Goal: Task Accomplishment & Management: Use online tool/utility

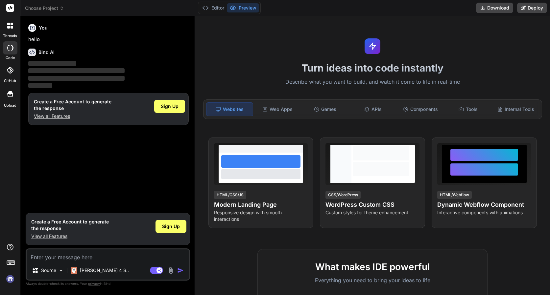
type textarea "x"
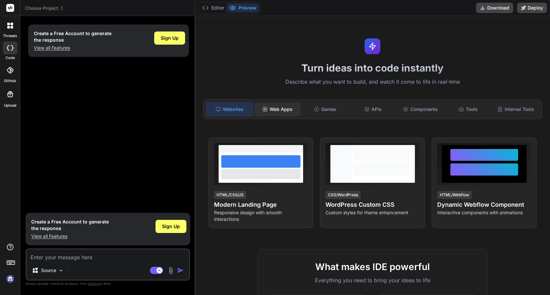
click at [285, 106] on div "Web Apps" at bounding box center [277, 110] width 46 height 14
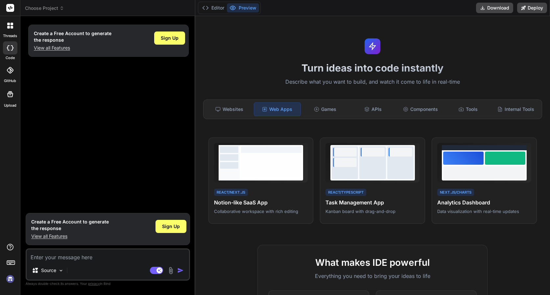
click at [285, 106] on div "Web Apps" at bounding box center [277, 110] width 47 height 14
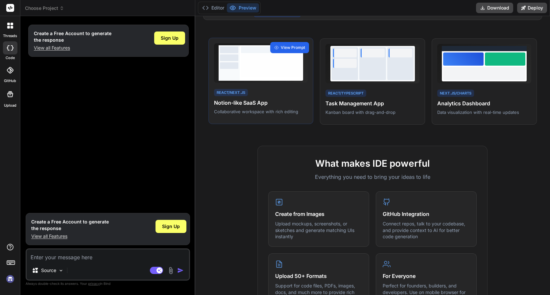
scroll to position [97, 0]
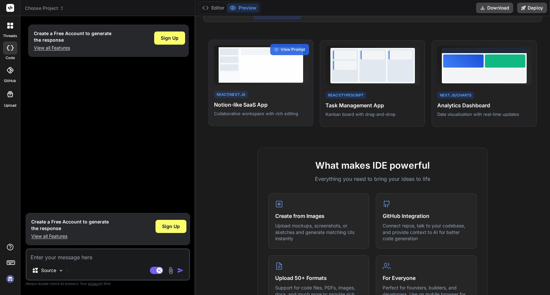
click at [256, 70] on div at bounding box center [271, 68] width 61 height 23
click at [290, 48] on span "View Prompt" at bounding box center [293, 50] width 24 height 6
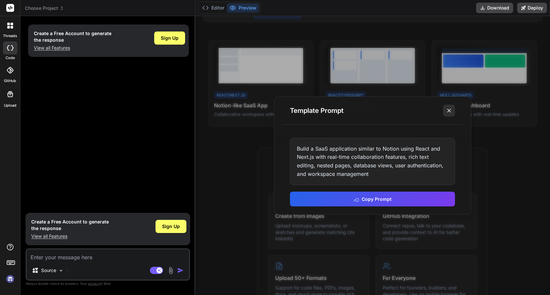
click at [451, 112] on line at bounding box center [448, 110] width 3 height 3
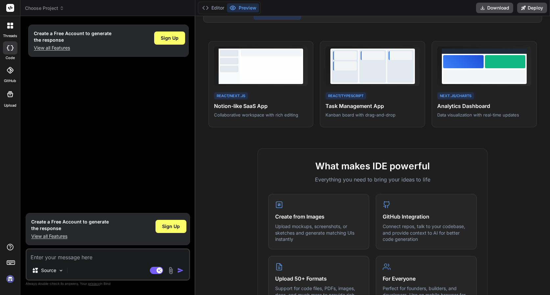
scroll to position [0, 0]
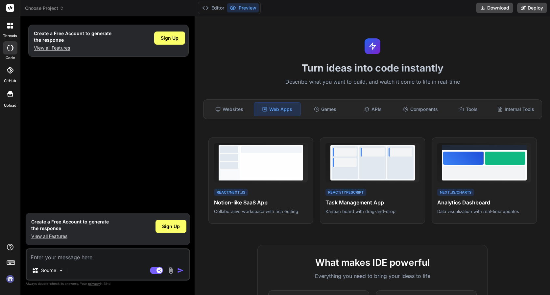
click at [92, 259] on textarea at bounding box center [108, 256] width 162 height 12
type textarea "c"
type textarea "x"
type textarea "cr"
type textarea "x"
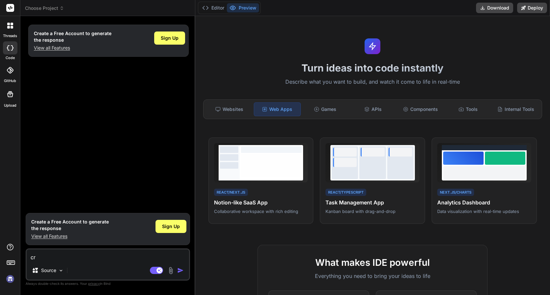
type textarea "cre"
type textarea "x"
type textarea "crea"
type textarea "x"
type textarea "crea"
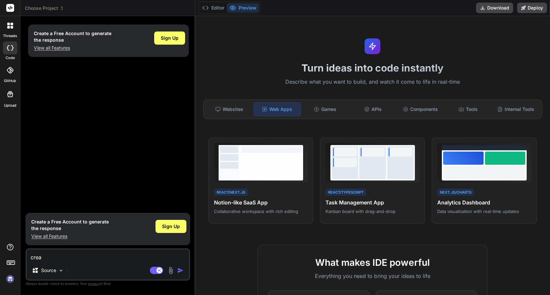
type textarea "x"
type textarea "crea u"
type textarea "x"
type textarea "crea un"
type textarea "x"
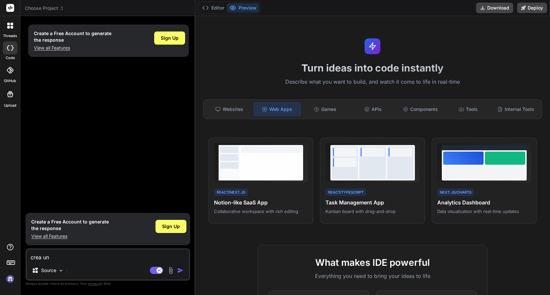
type textarea "crea una"
type textarea "x"
type textarea "crea una"
type textarea "x"
type textarea "crea una w"
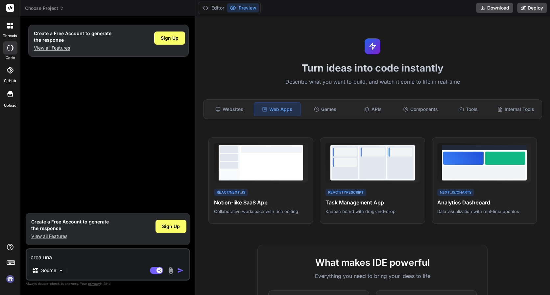
type textarea "x"
type textarea "crea una we"
type textarea "x"
type textarea "crea una web"
type textarea "x"
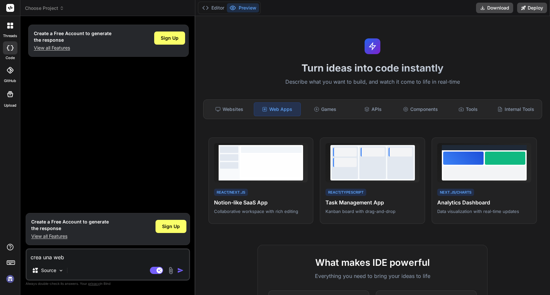
type textarea "crea una web"
type textarea "x"
type textarea "crea una web a"
type textarea "x"
type textarea "crea una web ap"
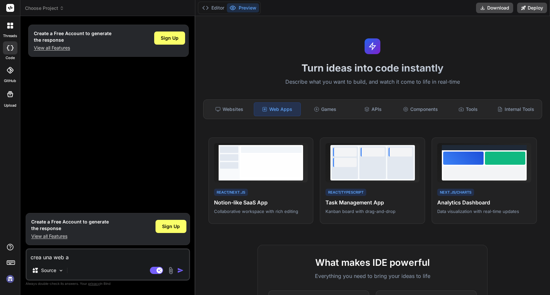
type textarea "x"
type textarea "crea una web app"
type textarea "x"
type textarea "crea una web app"
type textarea "x"
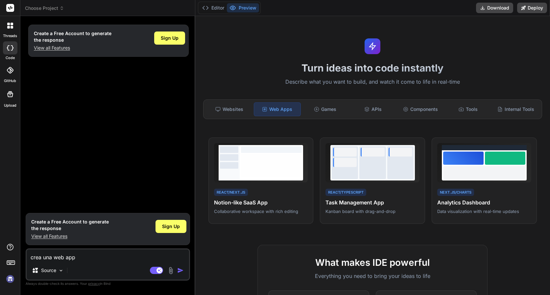
type textarea "crea una web app d"
type textarea "x"
type textarea "crea una web app do"
type textarea "x"
type textarea "crea una web app don"
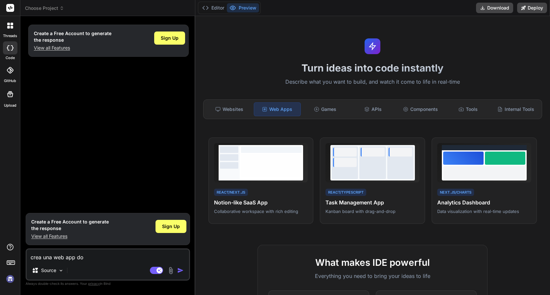
type textarea "x"
type textarea "crea una web app dond"
type textarea "x"
type textarea "crea una web app donde"
type textarea "x"
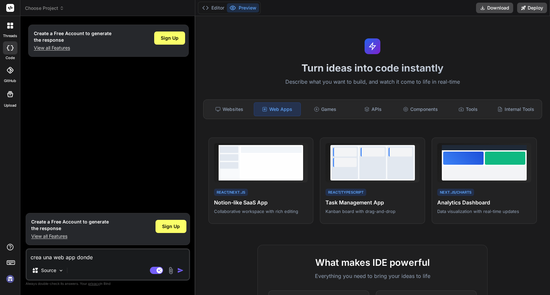
type textarea "crea una web app donde"
type textarea "x"
type textarea "crea una web app donde p"
type textarea "x"
type textarea "crea una web app donde pu"
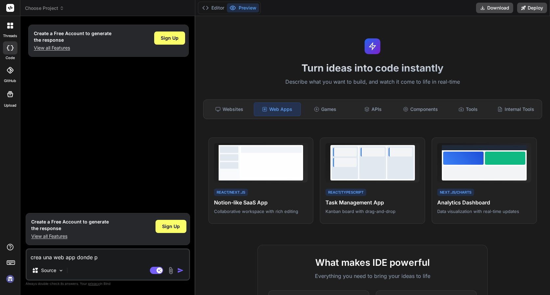
type textarea "x"
type textarea "crea una web app donde pue"
type textarea "x"
type textarea "crea una web app donde pued"
type textarea "x"
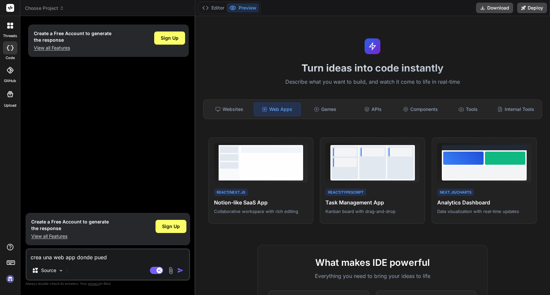
type textarea "crea una web app donde pueda"
type textarea "x"
type textarea "crea una web app donde pueda"
type textarea "x"
type textarea "crea una web app donde pueda h"
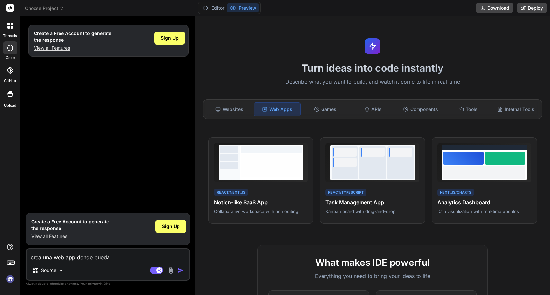
type textarea "x"
type textarea "crea una web app donde pueda ha"
type textarea "x"
type textarea "crea una web app donde pueda hac"
type textarea "x"
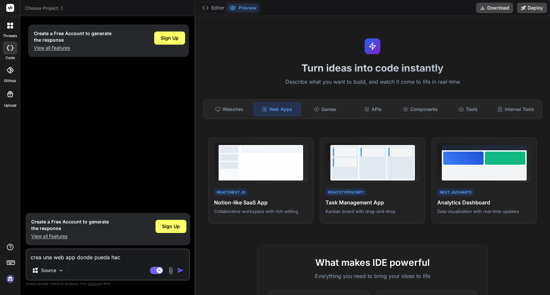
type textarea "crea una web app donde pueda hace"
type textarea "x"
type textarea "crea una web app donde pueda hac"
type textarea "x"
type textarea "crea una web app donde pueda ha"
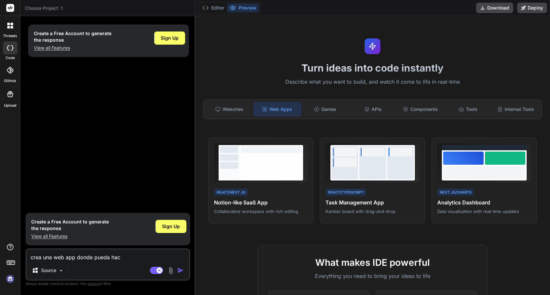
type textarea "x"
type textarea "crea una web app donde pueda h"
type textarea "x"
type textarea "crea una web app donde pueda"
type textarea "x"
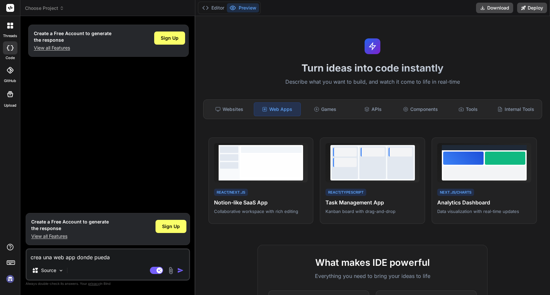
type textarea "crea una web app donde pueda"
type textarea "x"
type textarea "crea una web app donde pued"
type textarea "x"
type textarea "crea una web app donde pue"
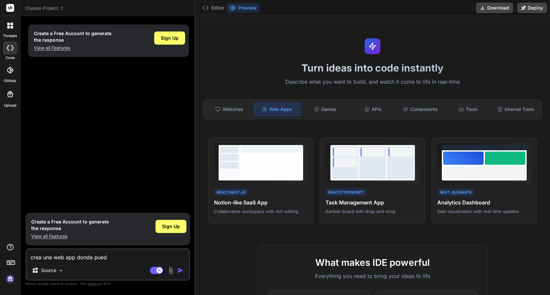
type textarea "x"
type textarea "crea una web app donde pu"
type textarea "x"
type textarea "crea una web app donde p"
type textarea "x"
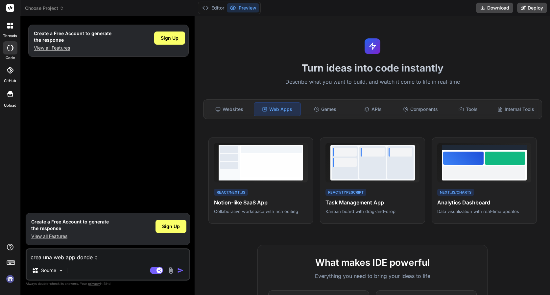
type textarea "crea una web app donde"
type textarea "x"
type textarea "crea una web app donde m"
type textarea "x"
type textarea "crea una web app donde mi"
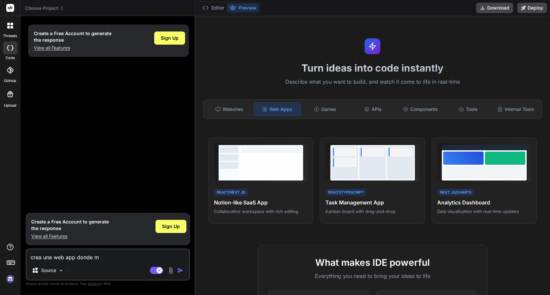
type textarea "x"
type textarea "crea una web app donde mis"
type textarea "x"
type textarea "crea una web app donde mis"
type textarea "x"
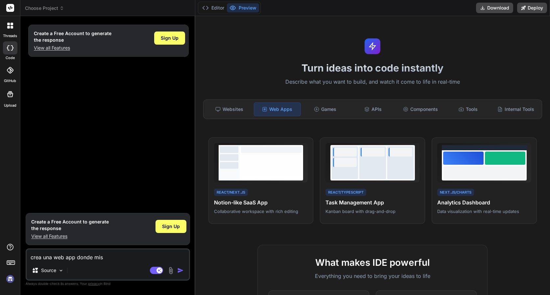
type textarea "crea una web app donde mis c"
type textarea "x"
type textarea "crea una web app donde mis cl"
type textarea "x"
type textarea "crea una web app donde mis cli"
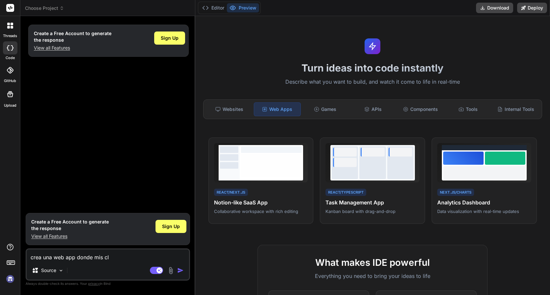
type textarea "x"
type textarea "crea una web app donde mis clie"
type textarea "x"
type textarea "crea una web app donde mis clien"
type textarea "x"
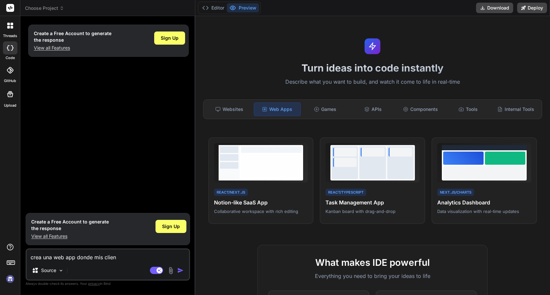
type textarea "crea una web app donde mis client"
type textarea "x"
type textarea "crea una web app donde mis cliente"
type textarea "x"
type textarea "crea una web app donde mis clientes"
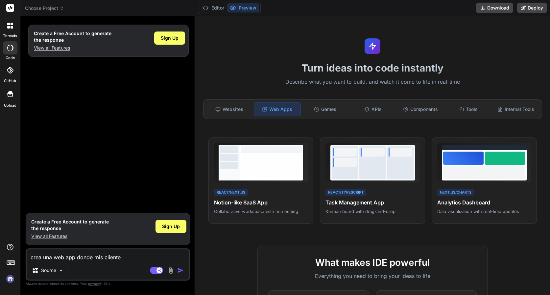
type textarea "x"
type textarea "crea una web app donde mis clientes"
type textarea "x"
type textarea "crea una web app donde mis clientes p"
type textarea "x"
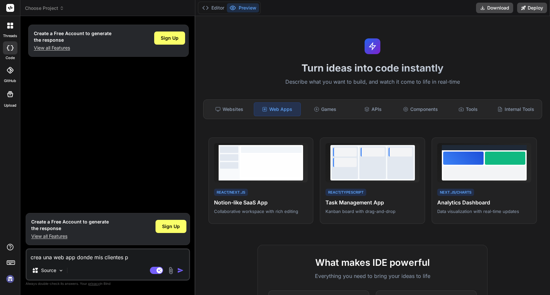
type textarea "crea una web app donde mis clientes pu"
type textarea "x"
type textarea "crea una web app donde mis clientes pue"
type textarea "x"
type textarea "crea una web app donde mis clientes pued"
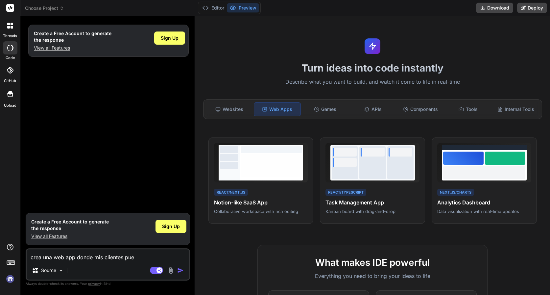
type textarea "x"
type textarea "crea una web app donde mis clientes puede"
type textarea "x"
type textarea "crea una web app donde mis clientes pueden"
type textarea "x"
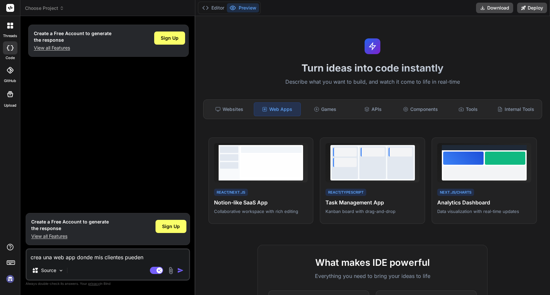
type textarea "crea una web app donde mis clientes pueden"
type textarea "x"
type textarea "crea una web app donde mis clientes pueden h"
type textarea "x"
type textarea "crea una web app donde mis clientes pueden ha"
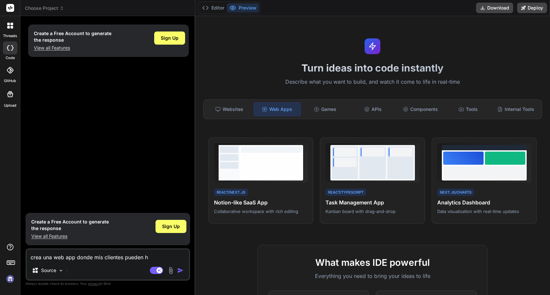
type textarea "x"
type textarea "crea una web app donde mis clientes pueden hac"
type textarea "x"
type textarea "crea una web app donde mis clientes pueden hace"
type textarea "x"
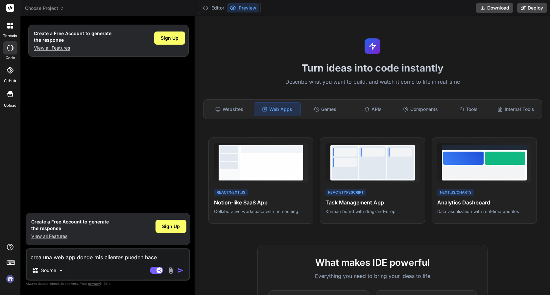
type textarea "crea una web app donde mis clientes pueden hacer"
type textarea "x"
type textarea "crea una web app donde mis clientes pueden hacer"
type textarea "x"
type textarea "crea una web app donde mis clientes pueden hacer t"
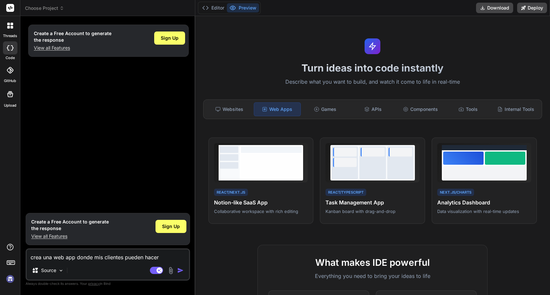
type textarea "x"
type textarea "crea una web app donde mis clientes pueden hacer"
type textarea "x"
type textarea "crea una web app donde mis clientes pueden hacer r"
type textarea "x"
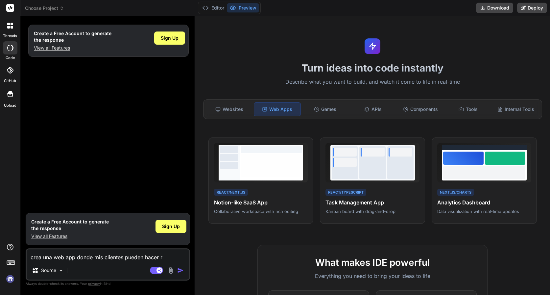
type textarea "crea una web app donde mis clientes pueden hacer ra"
type textarea "x"
type textarea "crea una web app donde mis clientes pueden hacer ras"
type textarea "x"
type textarea "crea una web app donde mis clientes pueden hacer rast"
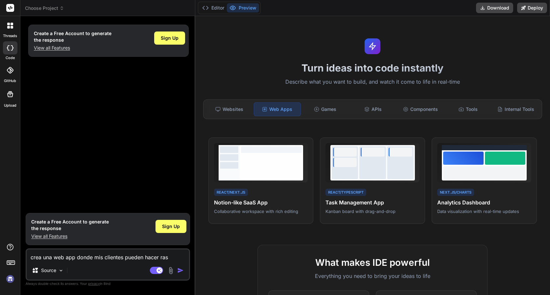
type textarea "x"
type textarea "crea una web app donde mis clientes pueden hacer rastr"
type textarea "x"
type textarea "crea una web app donde mis clientes pueden hacer rastre"
type textarea "x"
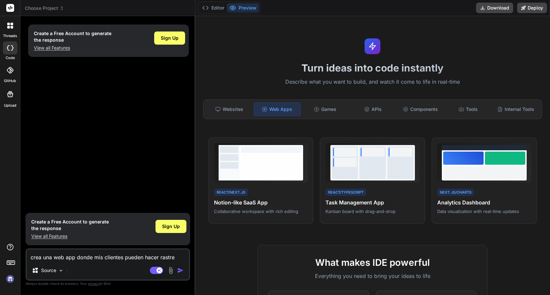
type textarea "crea una web app donde mis clientes pueden hacer rastreo"
type textarea "x"
type textarea "crea una web app donde mis clientes pueden hacer rastreos"
type textarea "x"
type textarea "crea una web app donde mis clientes pueden hacer rastreos"
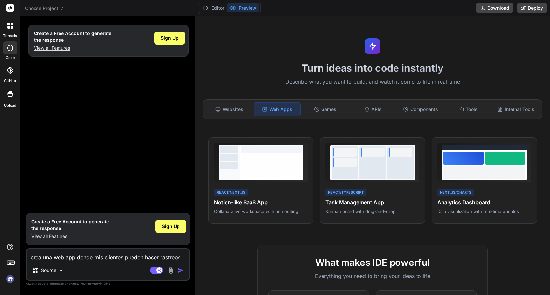
type textarea "x"
type textarea "crea una web app donde mis clientes pueden hacer rastreos d"
type textarea "x"
type textarea "crea una web app donde mis clientes pueden hacer rastreos de"
type textarea "x"
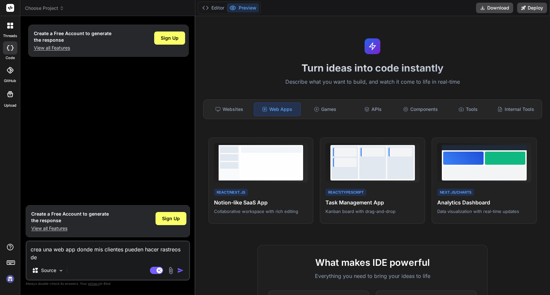
type textarea "crea una web app donde mis clientes pueden hacer rastreos del"
type textarea "x"
type textarea "crea una web app donde mis clientes pueden hacer rastreos del"
type textarea "x"
type textarea "crea una web app donde mis clientes pueden hacer rastreos del e"
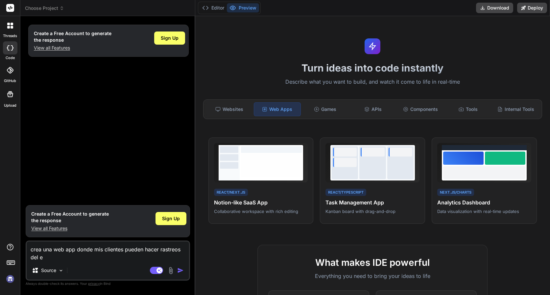
type textarea "x"
type textarea "crea una web app donde mis clientes pueden hacer rastreos del en"
type textarea "x"
type textarea "crea una web app donde mis clientes pueden hacer rastreos del env"
type textarea "x"
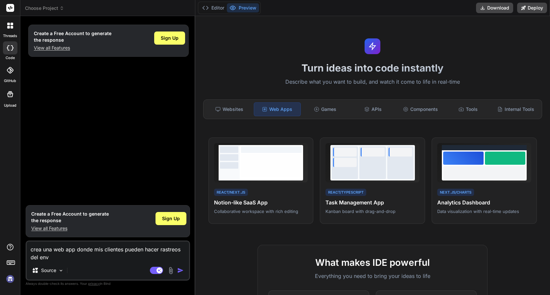
type textarea "crea una web app donde mis clientes pueden hacer rastreos del envi"
type textarea "x"
type textarea "crea una web app donde mis clientes pueden hacer rastreos del envio"
type textarea "x"
type textarea "crea una web app donde mis clientes pueden hacer rastreos del envios"
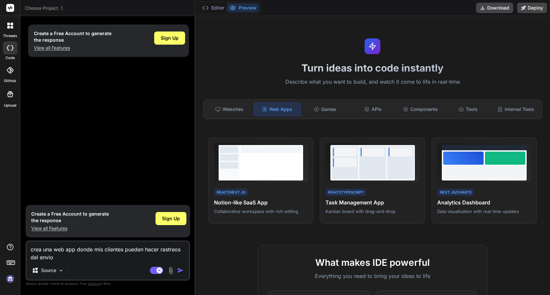
type textarea "x"
type textarea "crea una web app donde mis clientes pueden hacer rastreos del envios"
type textarea "x"
type textarea "crea una web app donde mis clientes pueden hacer rastreos del envios d"
type textarea "x"
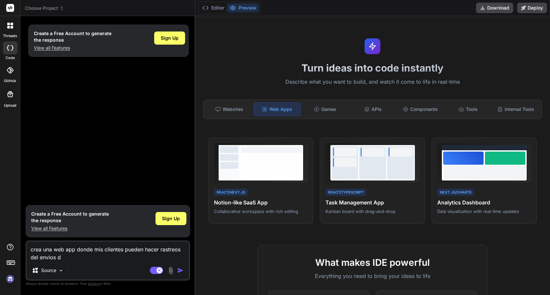
type textarea "crea una web app donde mis clientes pueden hacer rastreos del envios de"
type textarea "x"
type textarea "crea una web app donde mis clientes pueden hacer rastreos del envios de"
type textarea "x"
type textarea "crea una web app donde mis clientes pueden hacer rastreos del envios de s"
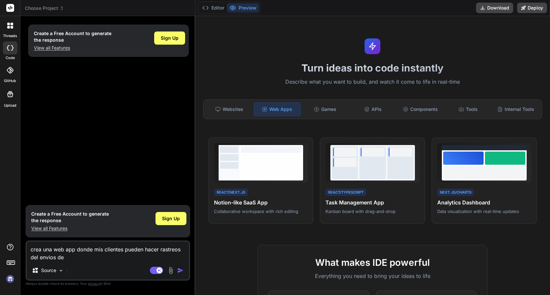
type textarea "x"
type textarea "crea una web app donde mis clientes pueden hacer rastreos del envios de su"
type textarea "x"
type textarea "crea una web app donde mis clientes pueden hacer rastreos del envios de sus"
type textarea "x"
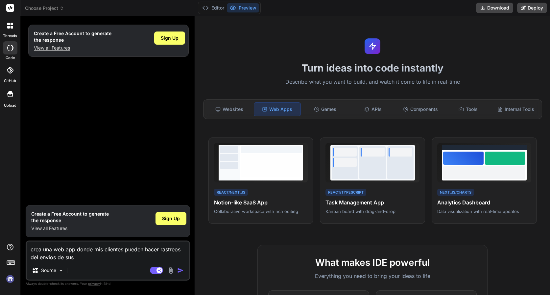
type textarea "crea una web app donde mis clientes pueden hacer rastreos del envios de sus"
type textarea "x"
type textarea "crea una web app donde mis clientes pueden hacer rastreos del envios de sus p"
type textarea "x"
type textarea "crea una web app donde mis clientes pueden hacer rastreos del envios de sus pe"
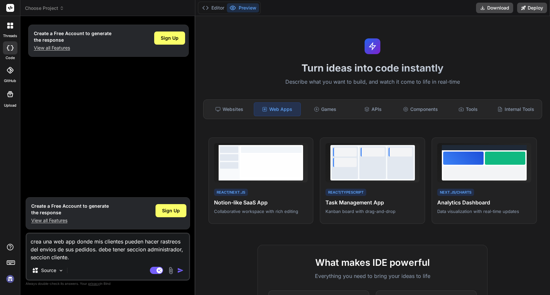
click at [177, 270] on img "button" at bounding box center [180, 271] width 7 height 7
click at [53, 274] on p "Source" at bounding box center [48, 271] width 15 height 7
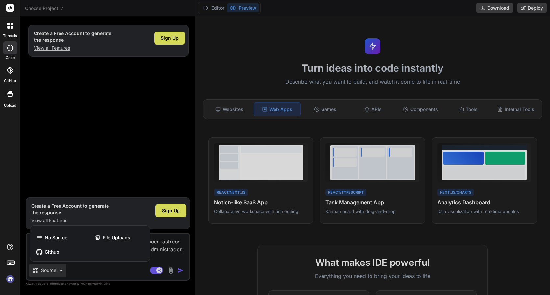
click at [94, 274] on div at bounding box center [275, 147] width 550 height 295
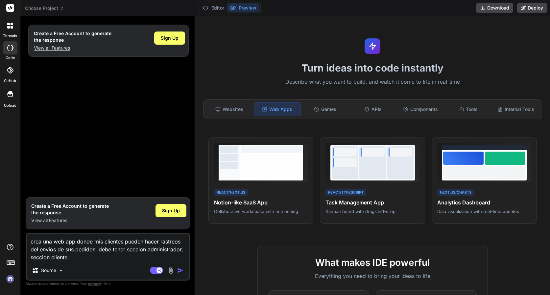
click at [179, 271] on img "button" at bounding box center [180, 271] width 7 height 7
click at [181, 272] on img "button" at bounding box center [180, 271] width 7 height 7
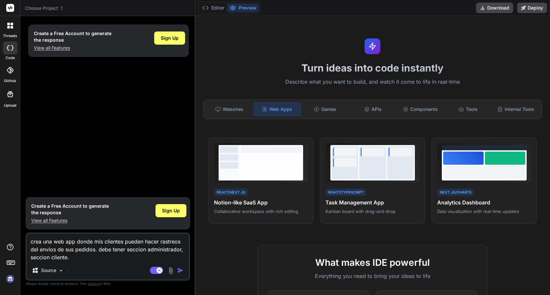
click at [181, 272] on img "button" at bounding box center [180, 271] width 7 height 7
click at [69, 246] on textarea "crea una web app donde mis clientes pueden hacer rastreos del envios de sus ped…" at bounding box center [108, 248] width 162 height 28
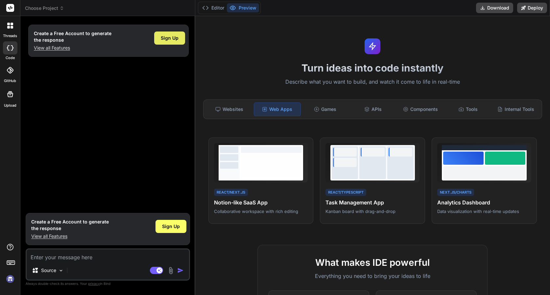
click at [173, 39] on span "Sign Up" at bounding box center [170, 38] width 18 height 7
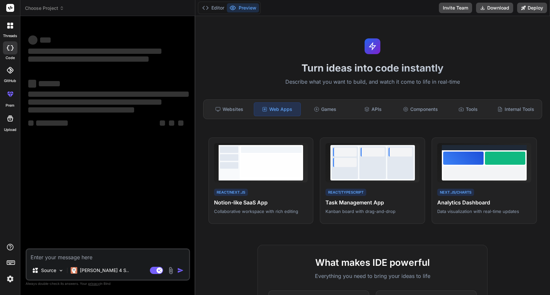
click at [102, 260] on textarea at bounding box center [108, 256] width 162 height 12
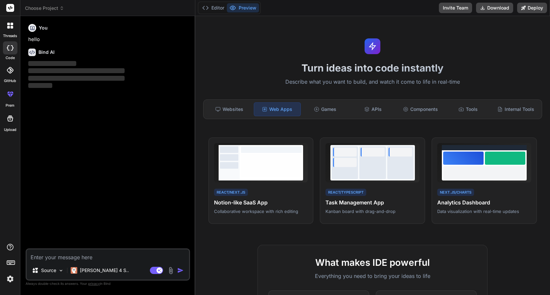
paste textarea "crea una web app donde mis clientes pueden hacer rastreos del envios de sus ped…"
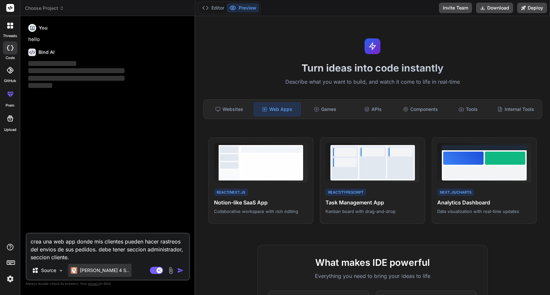
click at [96, 269] on p "Claude 4 S.." at bounding box center [104, 271] width 49 height 7
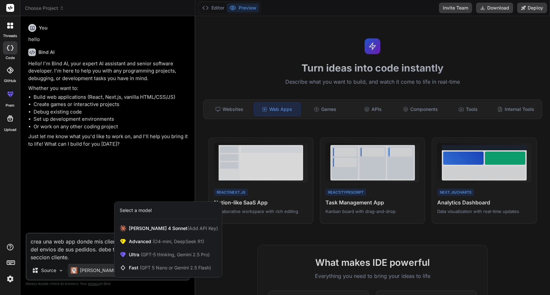
click at [97, 256] on div at bounding box center [275, 147] width 550 height 295
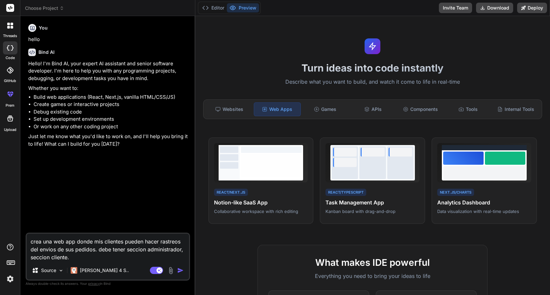
click at [180, 272] on img "button" at bounding box center [180, 271] width 7 height 7
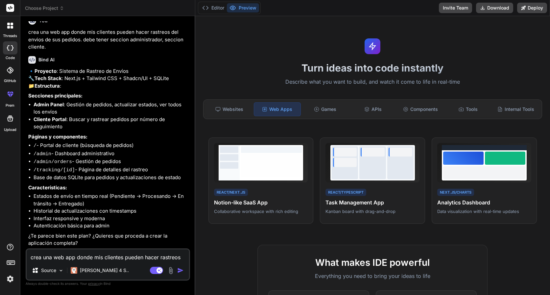
scroll to position [147, 0]
click at [132, 253] on textarea "crea una web app donde mis clientes pueden hacer rastreos del envios de sus ped…" at bounding box center [108, 256] width 162 height 12
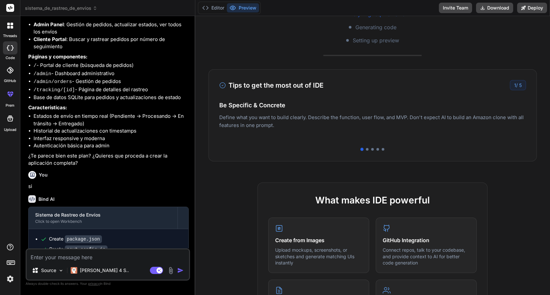
scroll to position [0, 0]
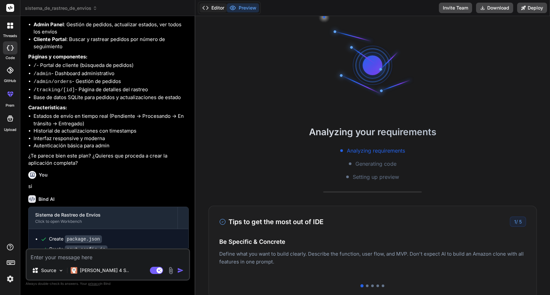
click at [217, 10] on button "Editor" at bounding box center [212, 7] width 27 height 9
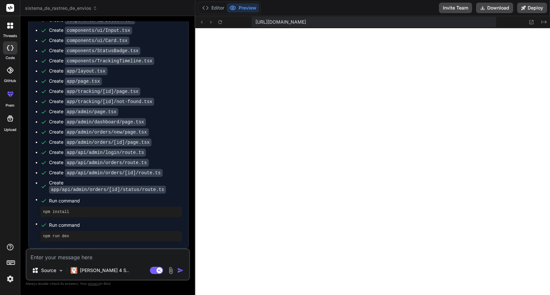
scroll to position [574, 0]
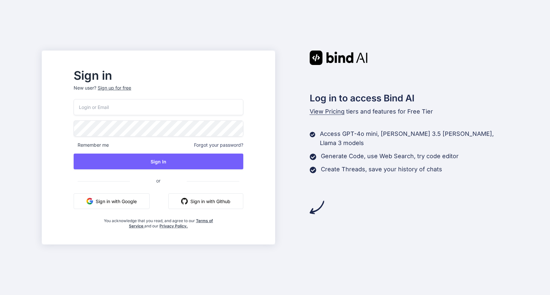
click at [143, 202] on button "Sign in with Google" at bounding box center [112, 202] width 76 height 16
